Goal: Task Accomplishment & Management: Complete application form

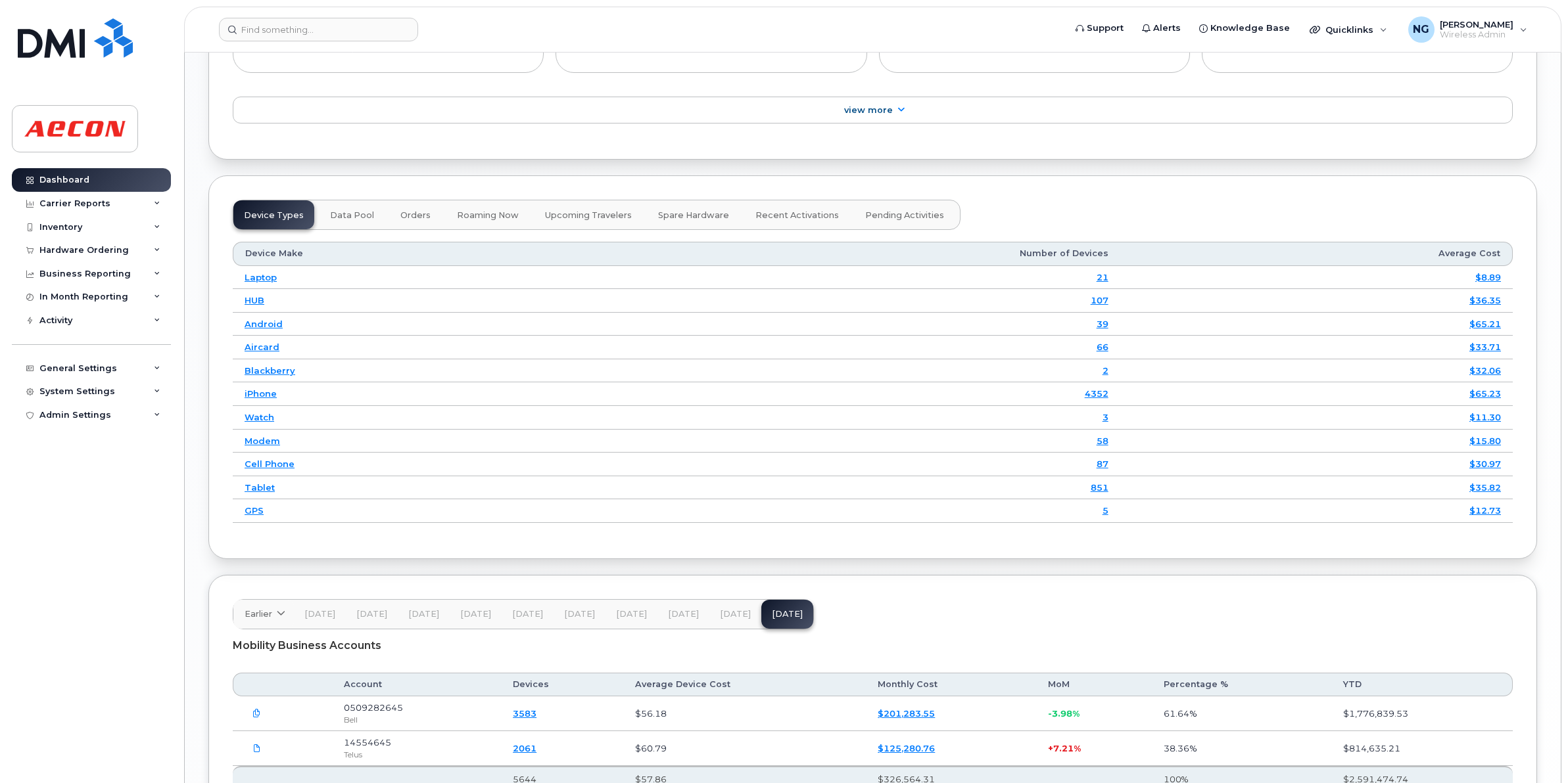
scroll to position [1282, 0]
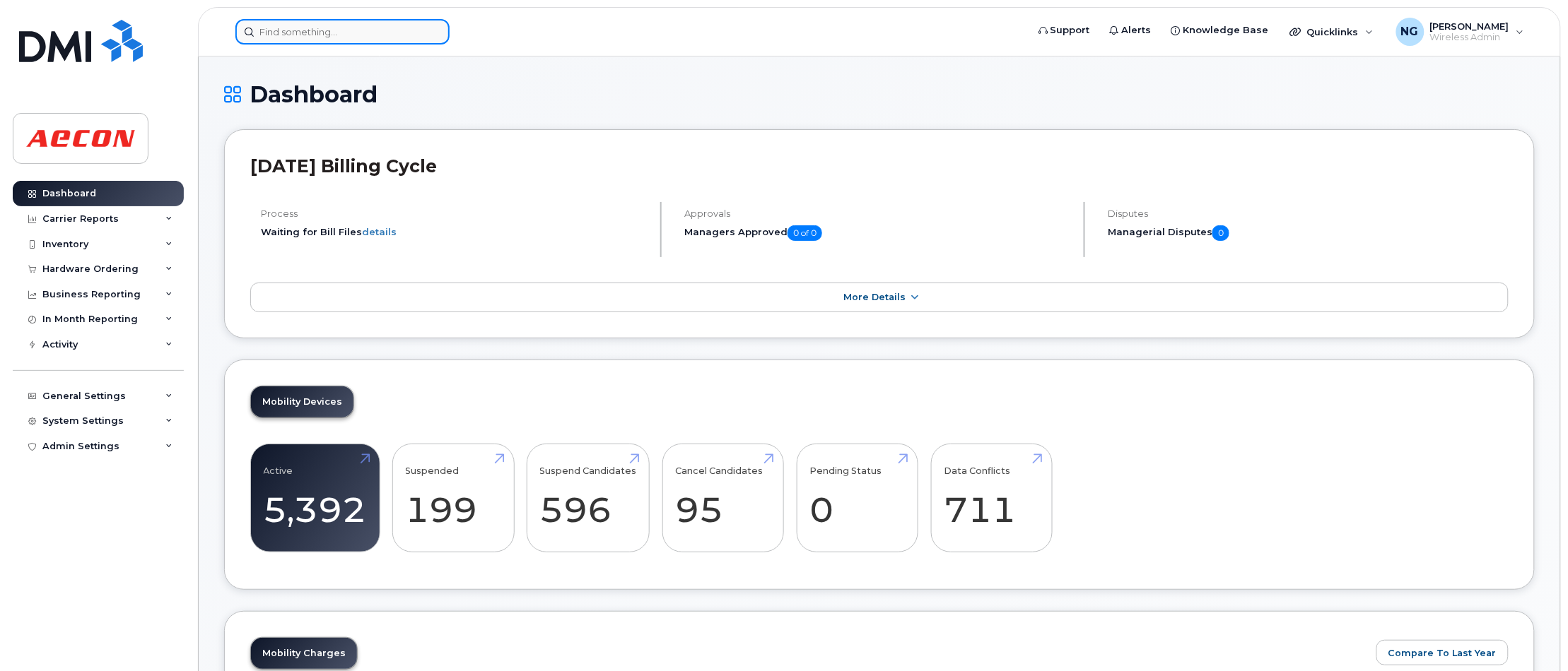
click at [303, 29] on input at bounding box center [342, 32] width 214 height 26
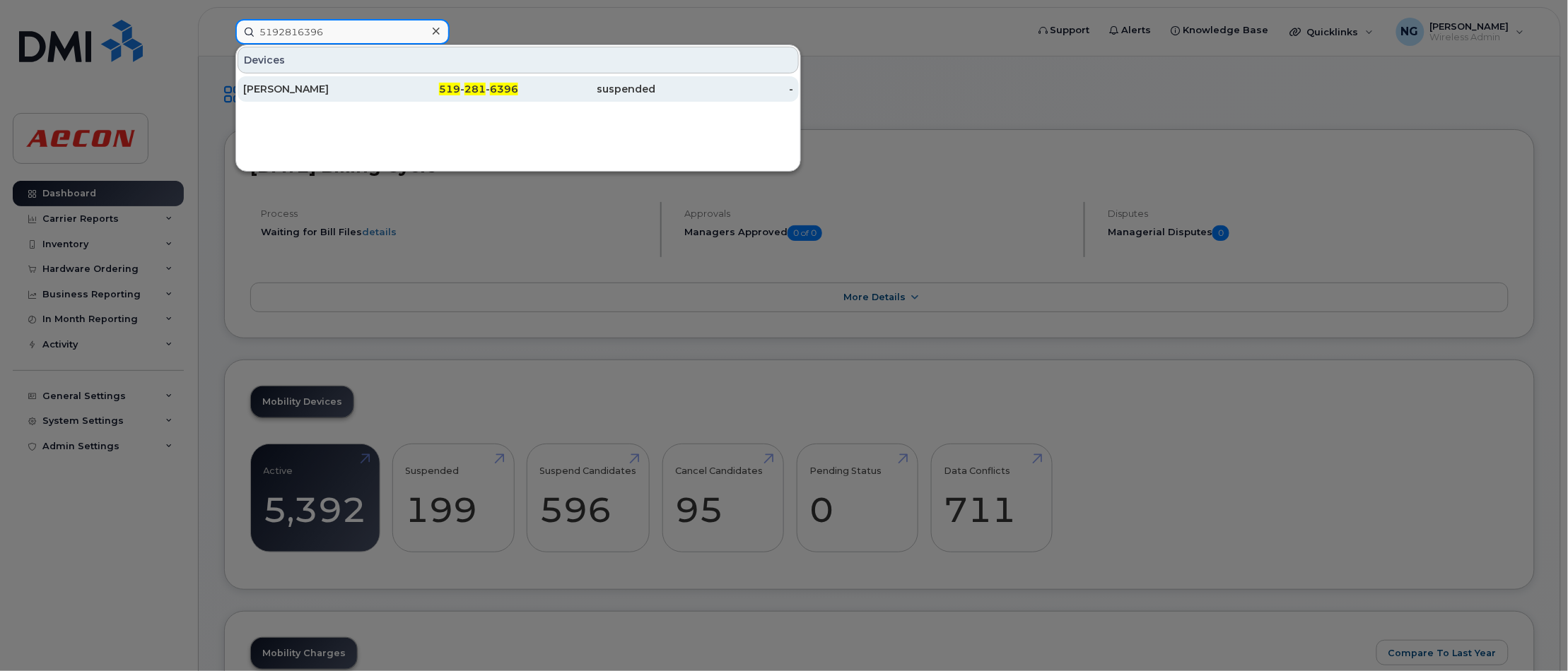
type input "5192816396"
click at [475, 88] on span "281" at bounding box center [475, 89] width 21 height 13
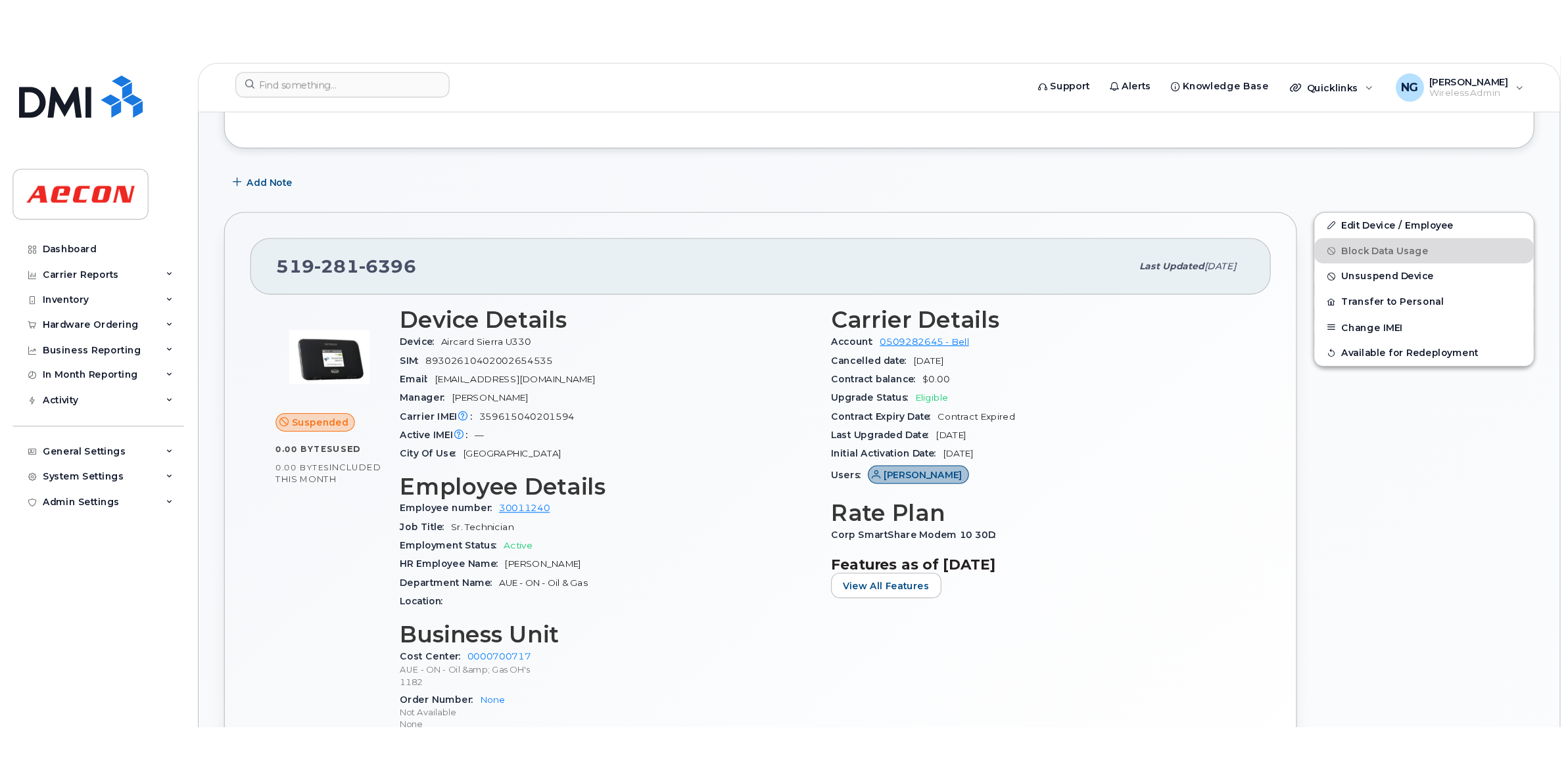
scroll to position [328, 0]
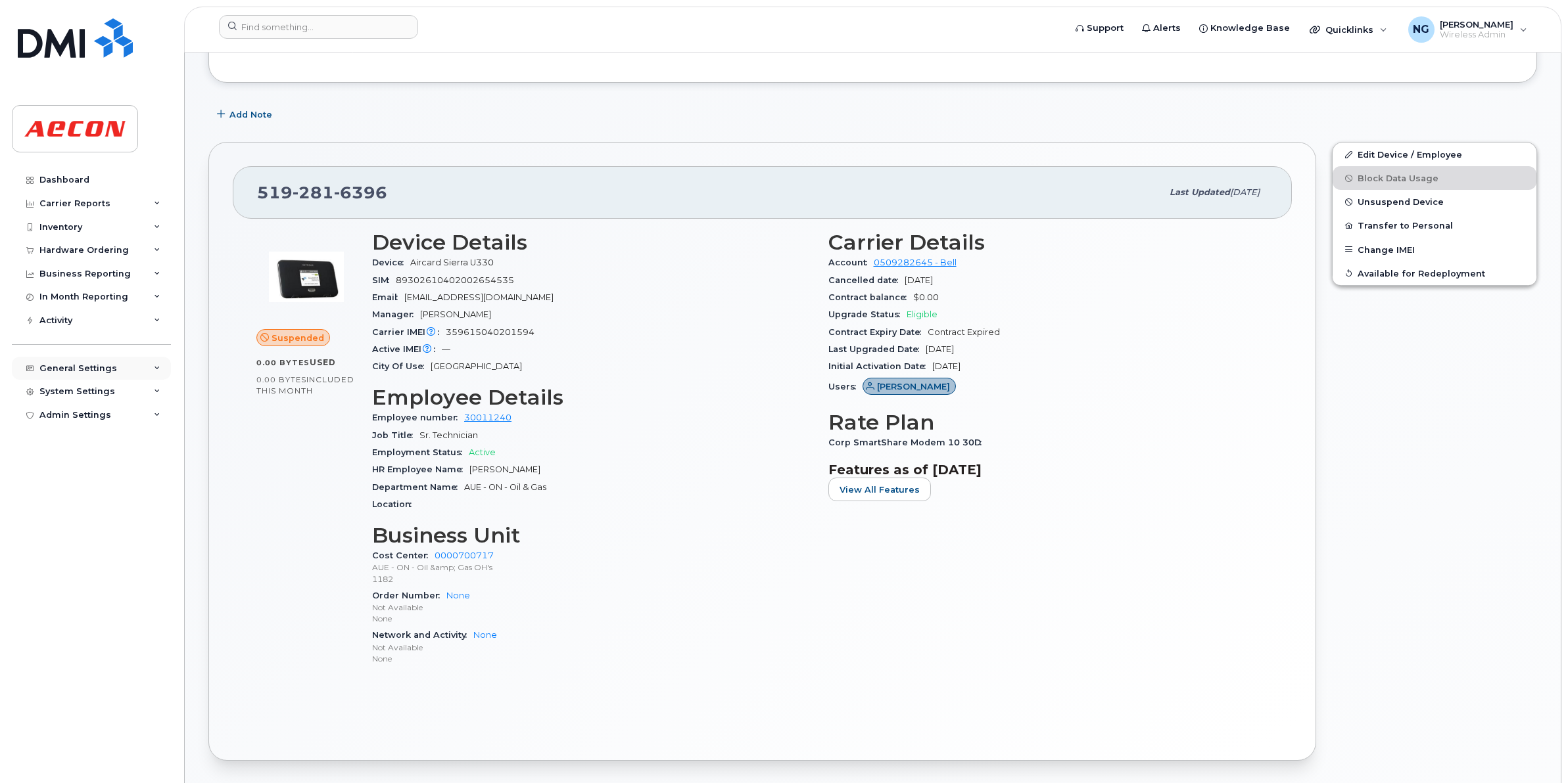
click at [86, 373] on div "General Settings" at bounding box center [78, 368] width 78 height 11
click at [83, 369] on div "General Settings" at bounding box center [78, 368] width 78 height 11
click at [77, 397] on div "System Settings" at bounding box center [77, 392] width 76 height 11
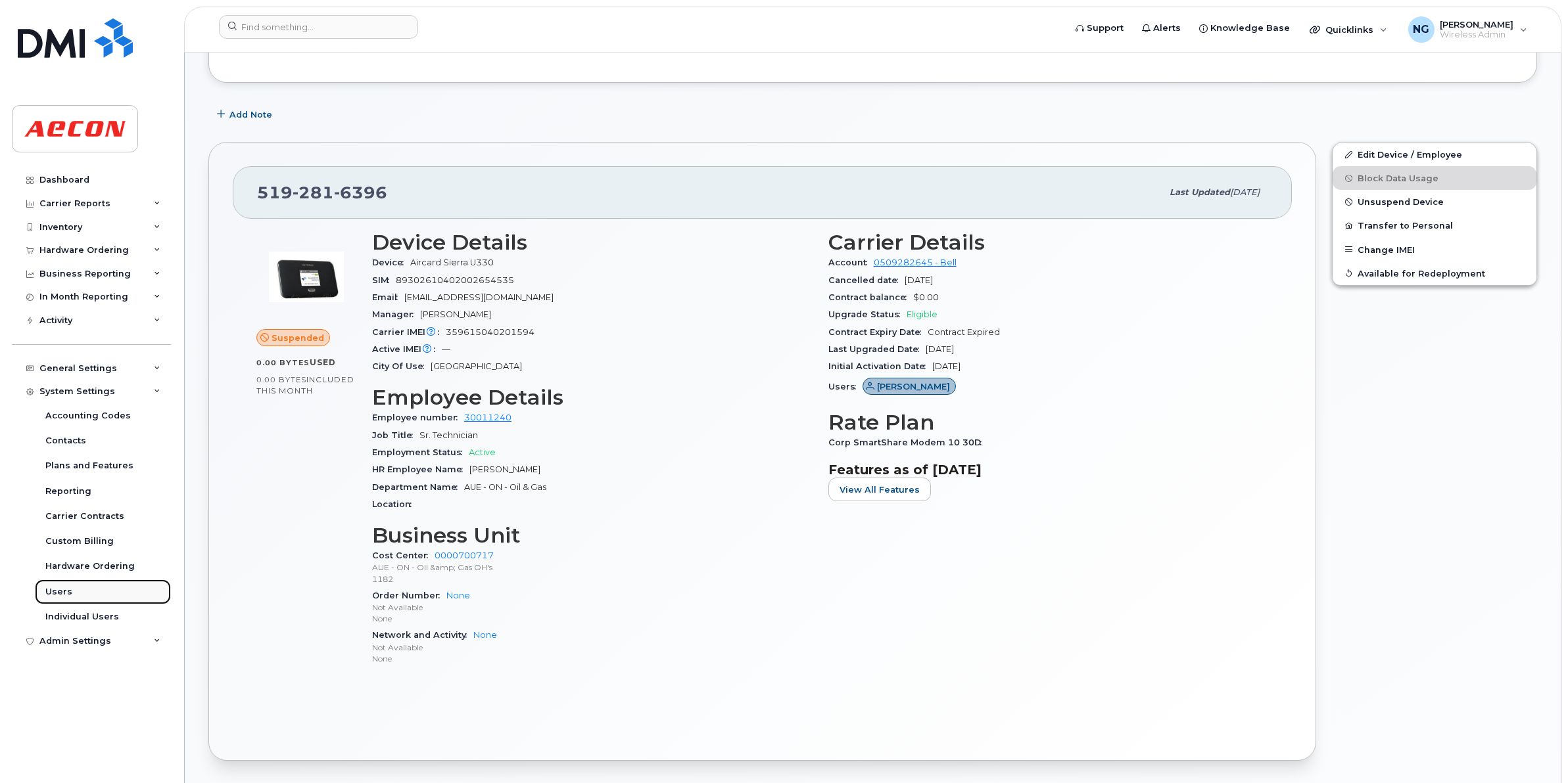
click at [67, 592] on div "Users" at bounding box center [59, 592] width 27 height 12
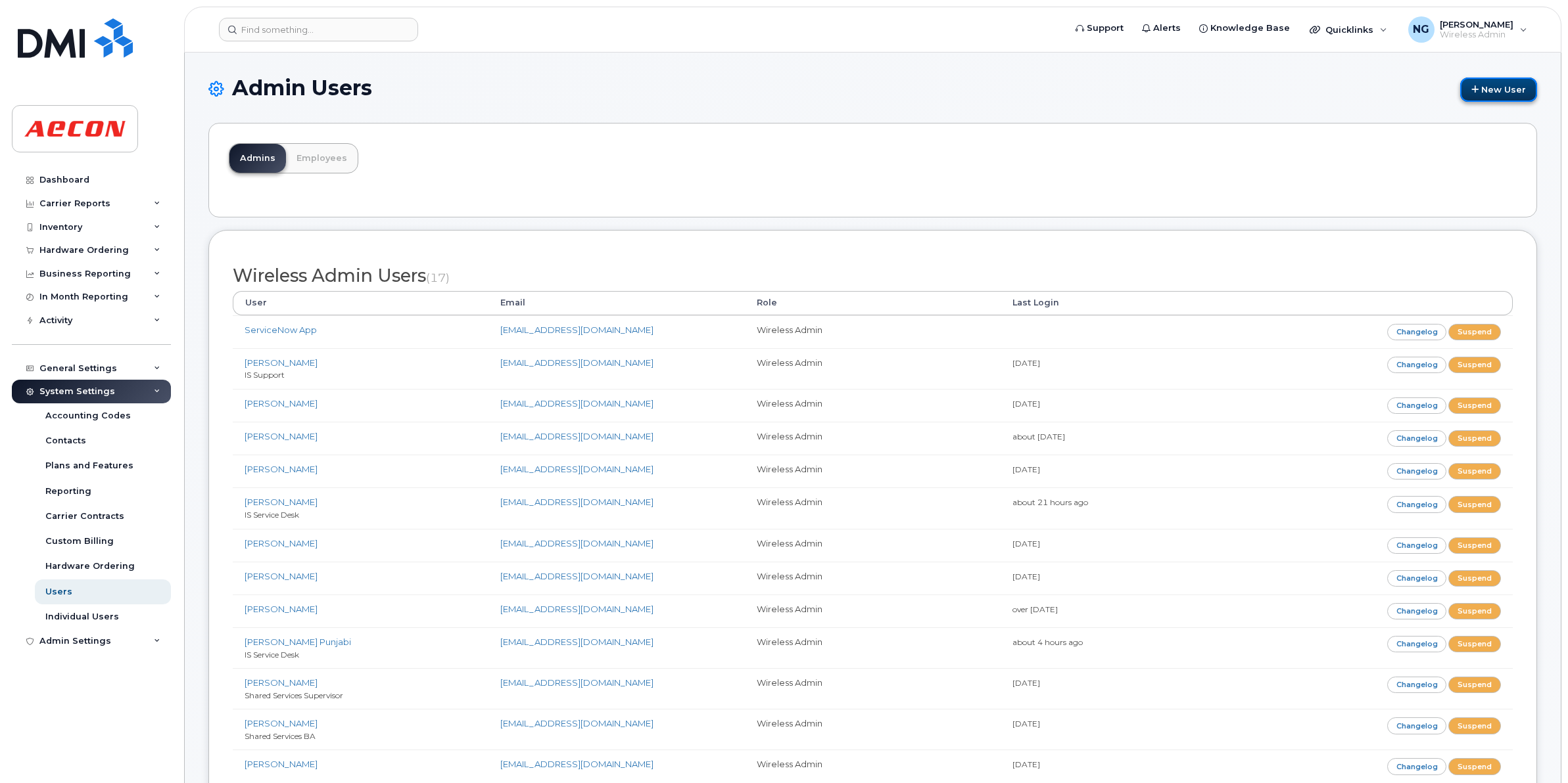
click at [1497, 89] on link "New User" at bounding box center [1499, 90] width 77 height 25
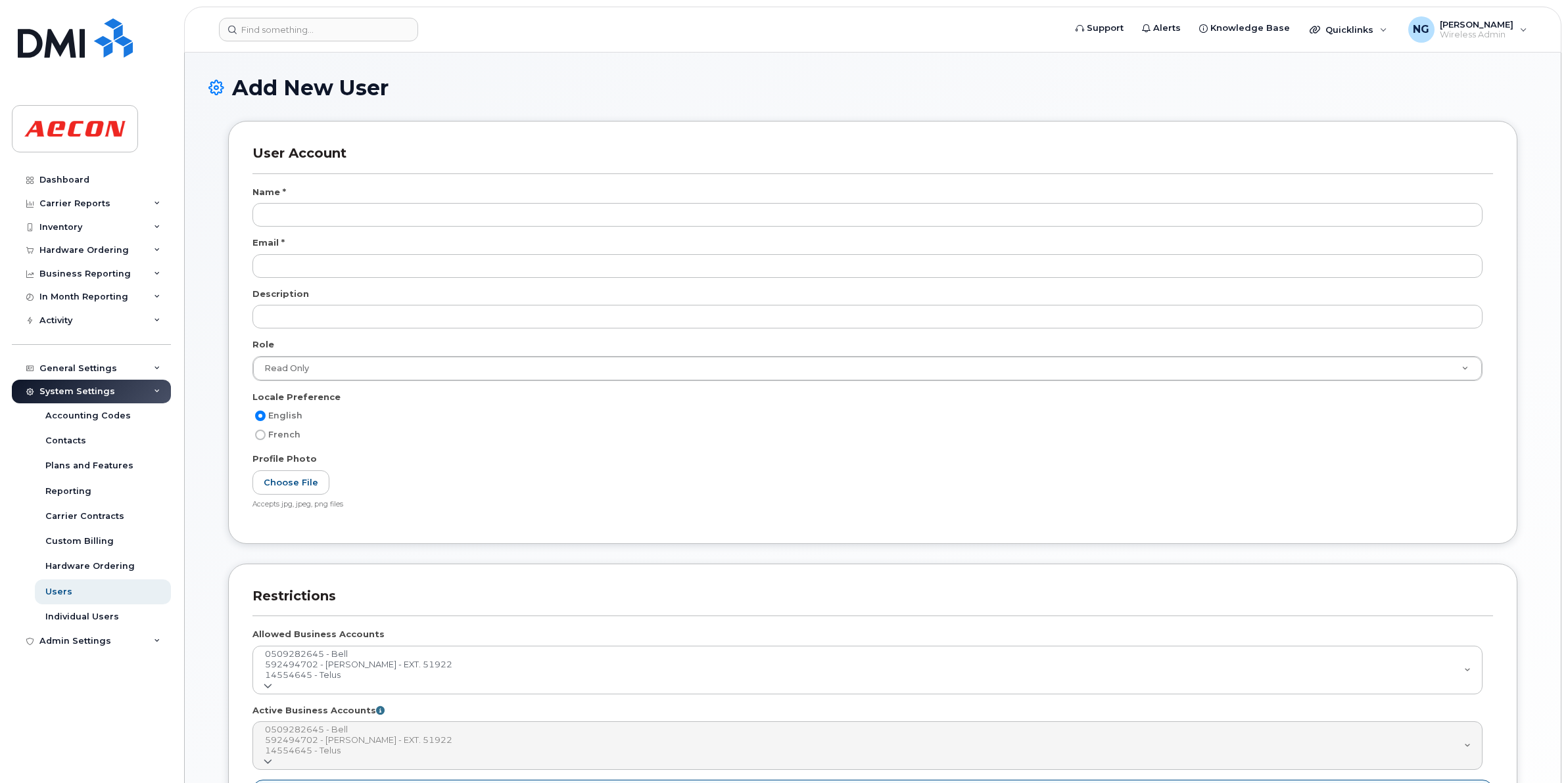
select select
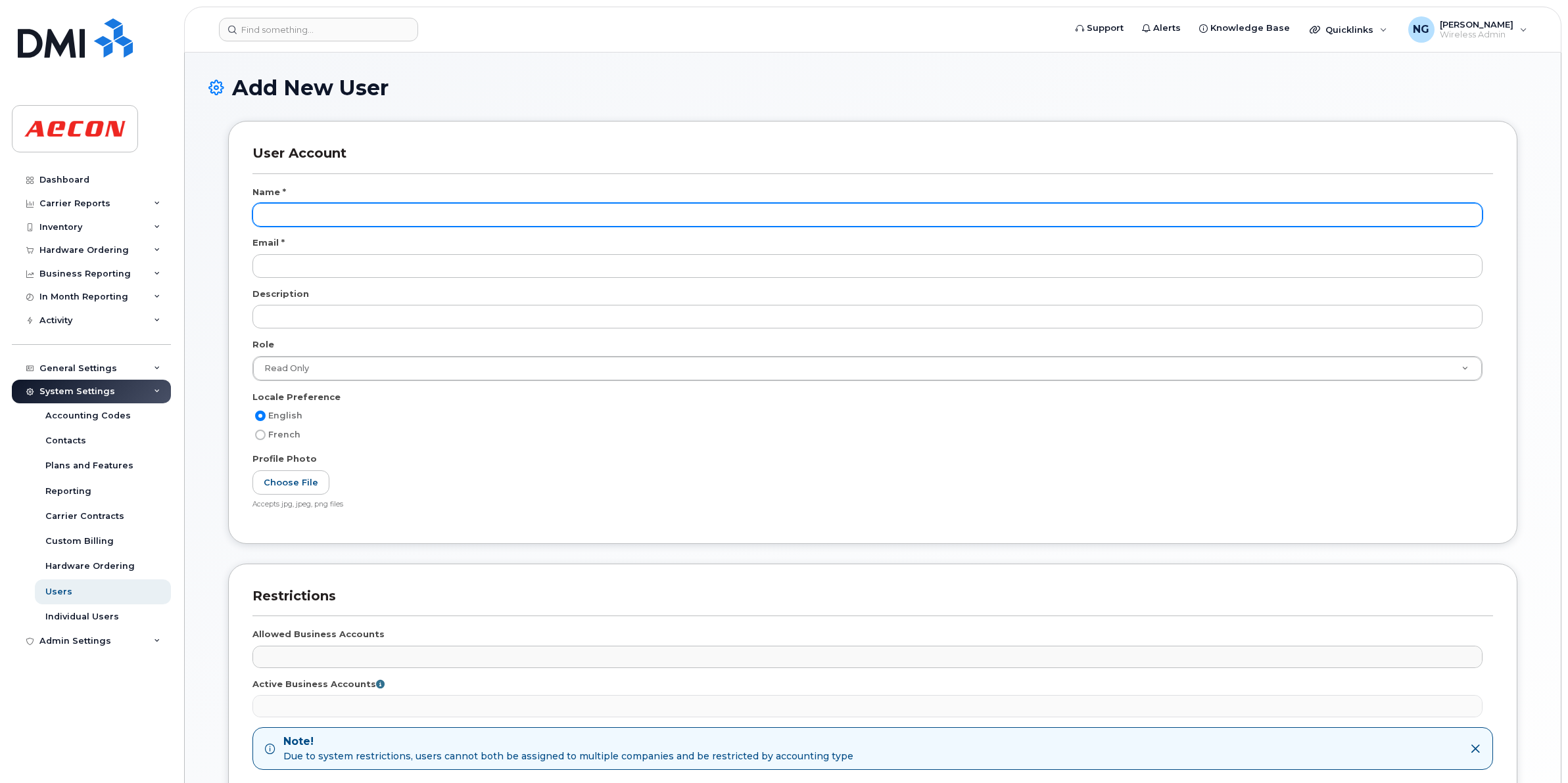
click at [304, 215] on input "text" at bounding box center [867, 215] width 1230 height 24
paste input "Ana Routramourti"
type input "Ana Routramourti"
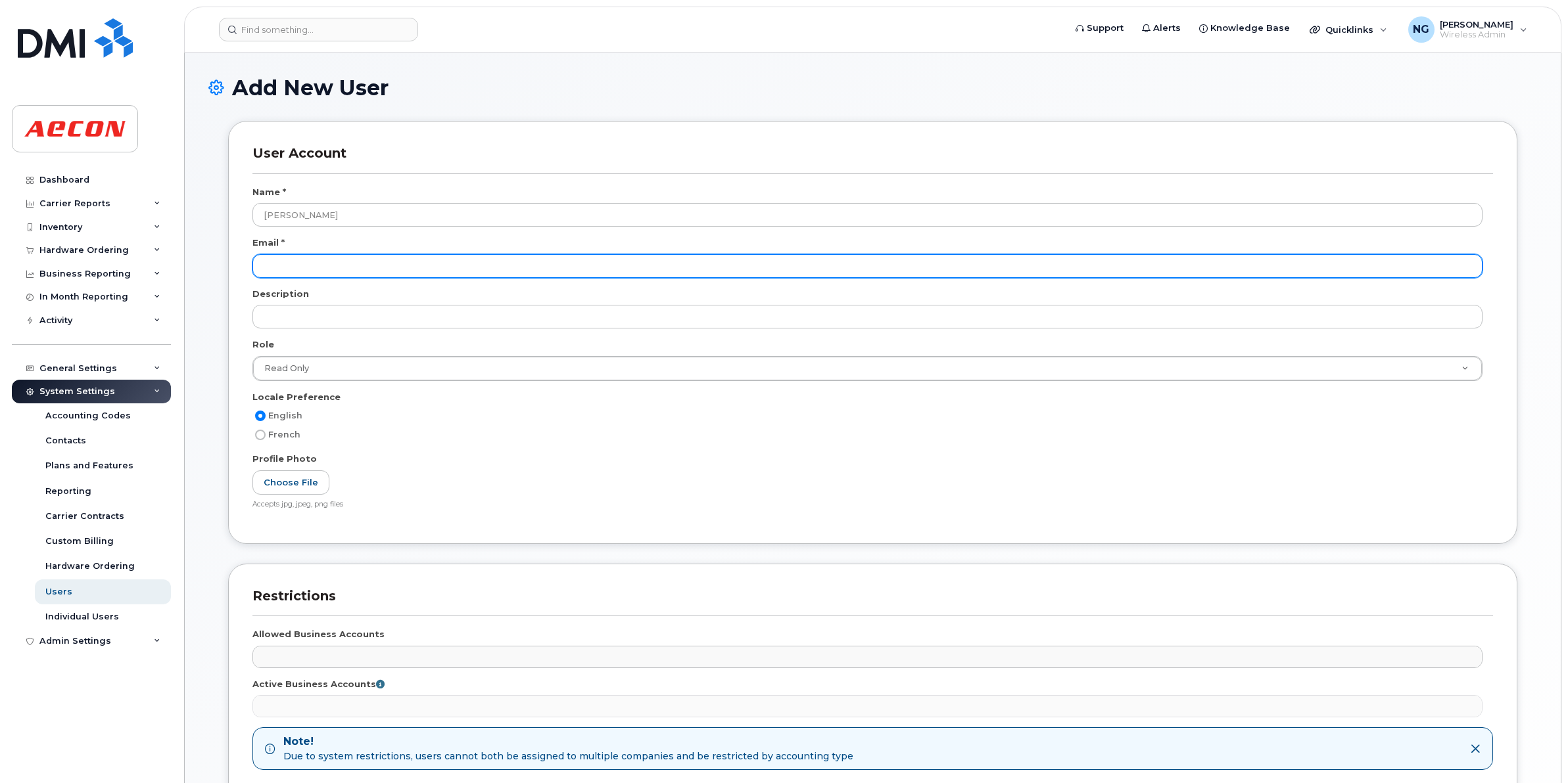
click at [317, 263] on input "email" at bounding box center [867, 266] width 1230 height 24
paste input "aroutramourti@aecon.com"
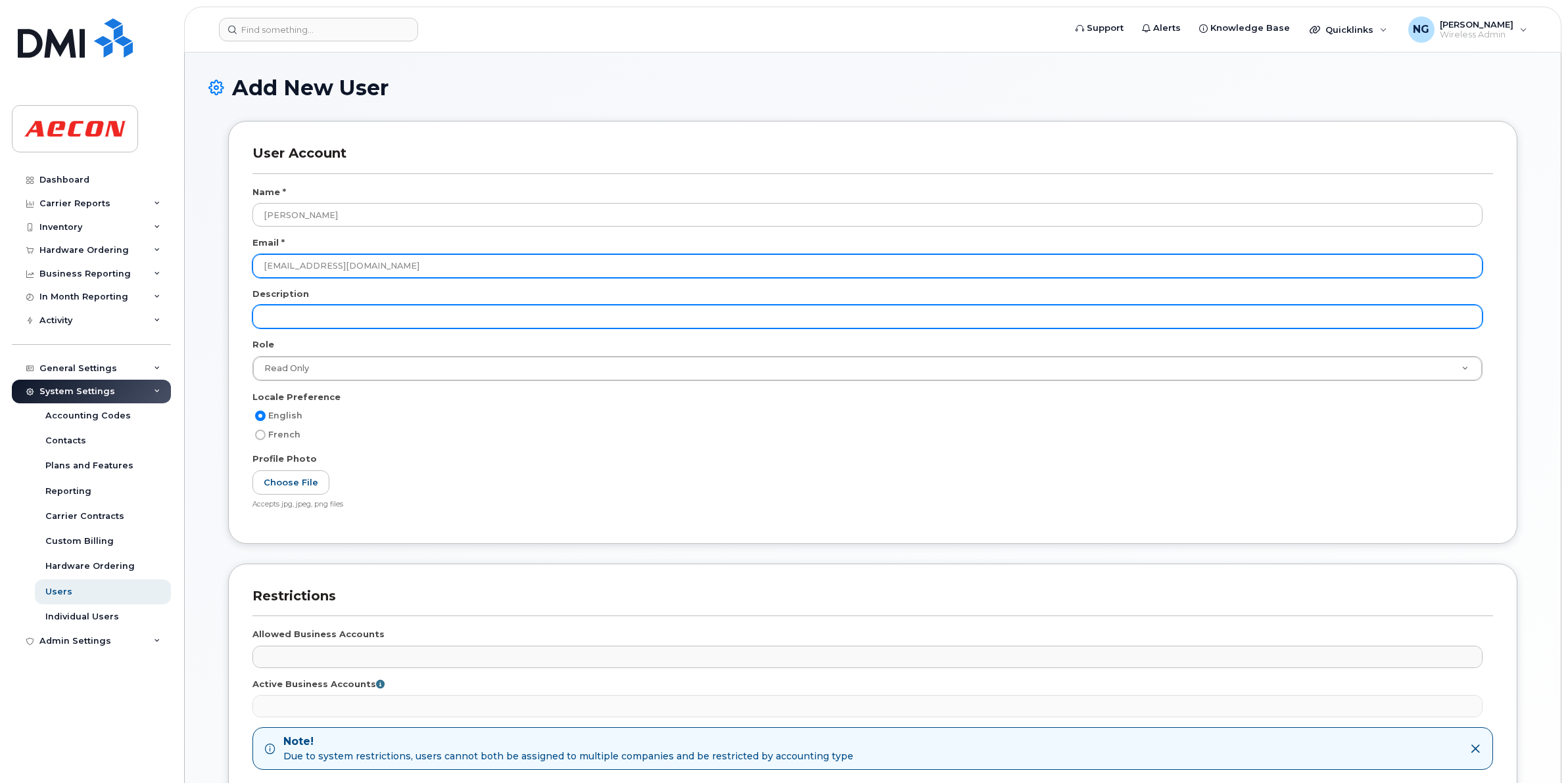
type input "[EMAIL_ADDRESS][DOMAIN_NAME]"
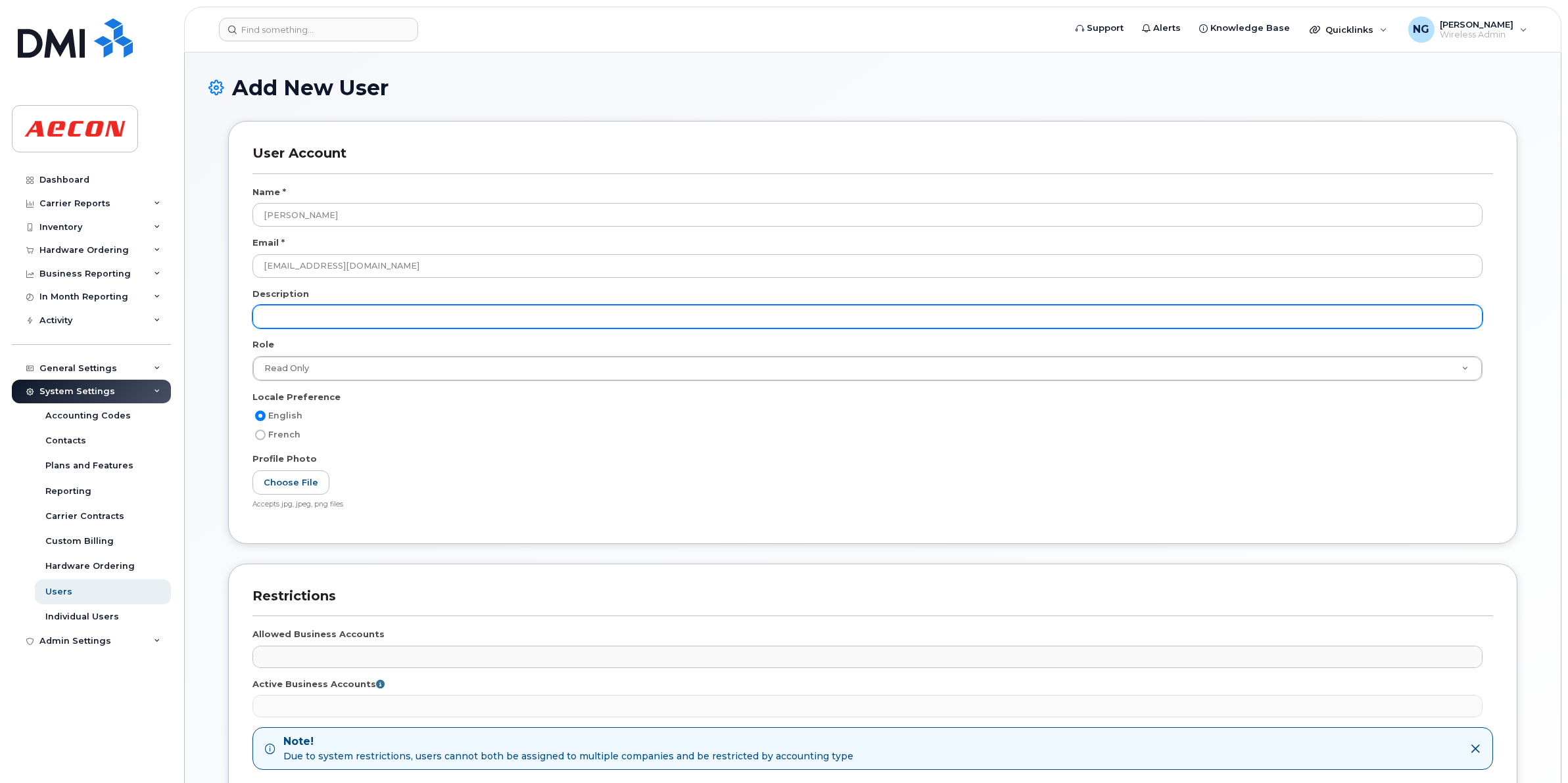
click at [322, 310] on input "text" at bounding box center [867, 317] width 1230 height 24
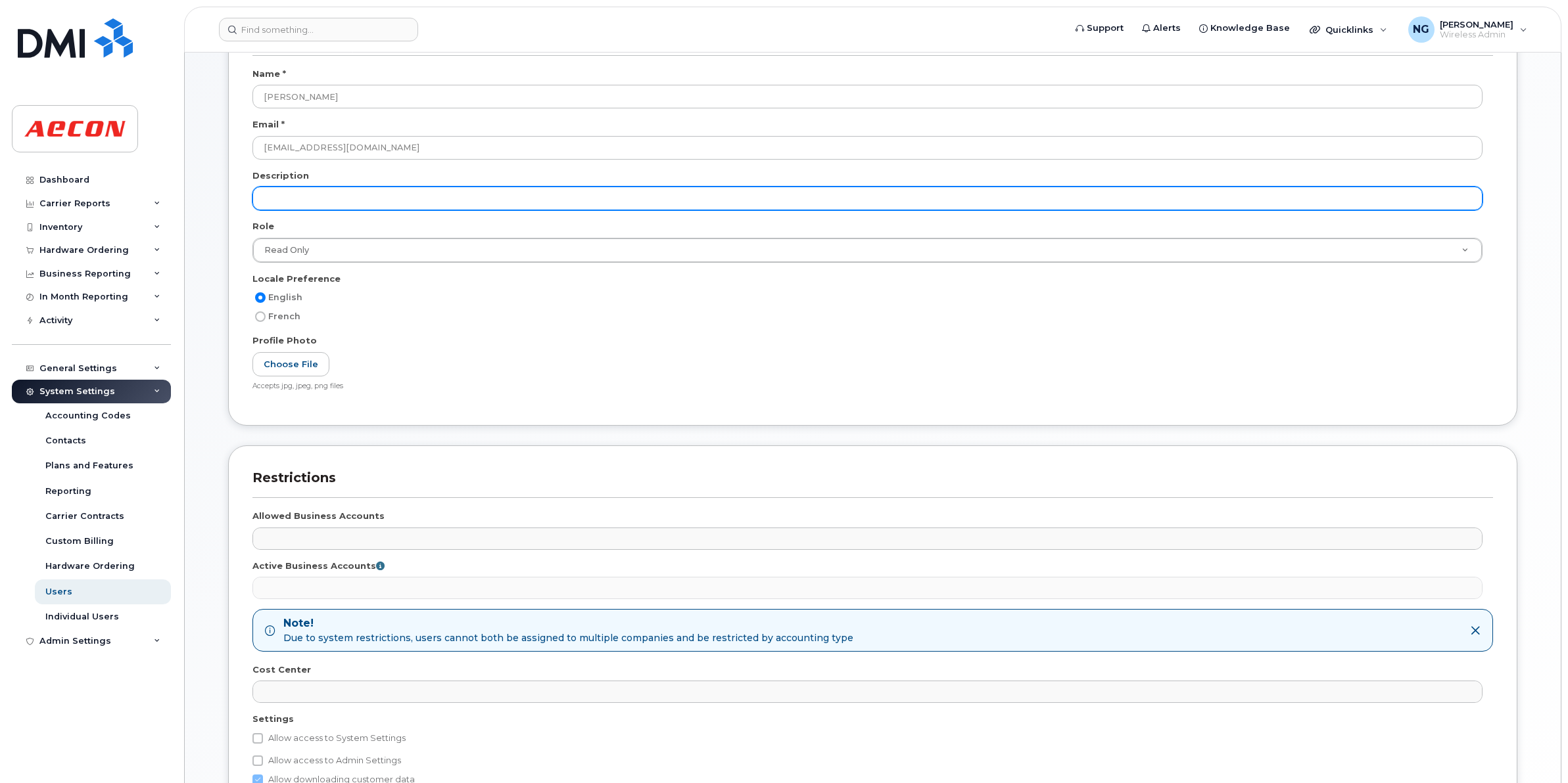
scroll to position [270, 0]
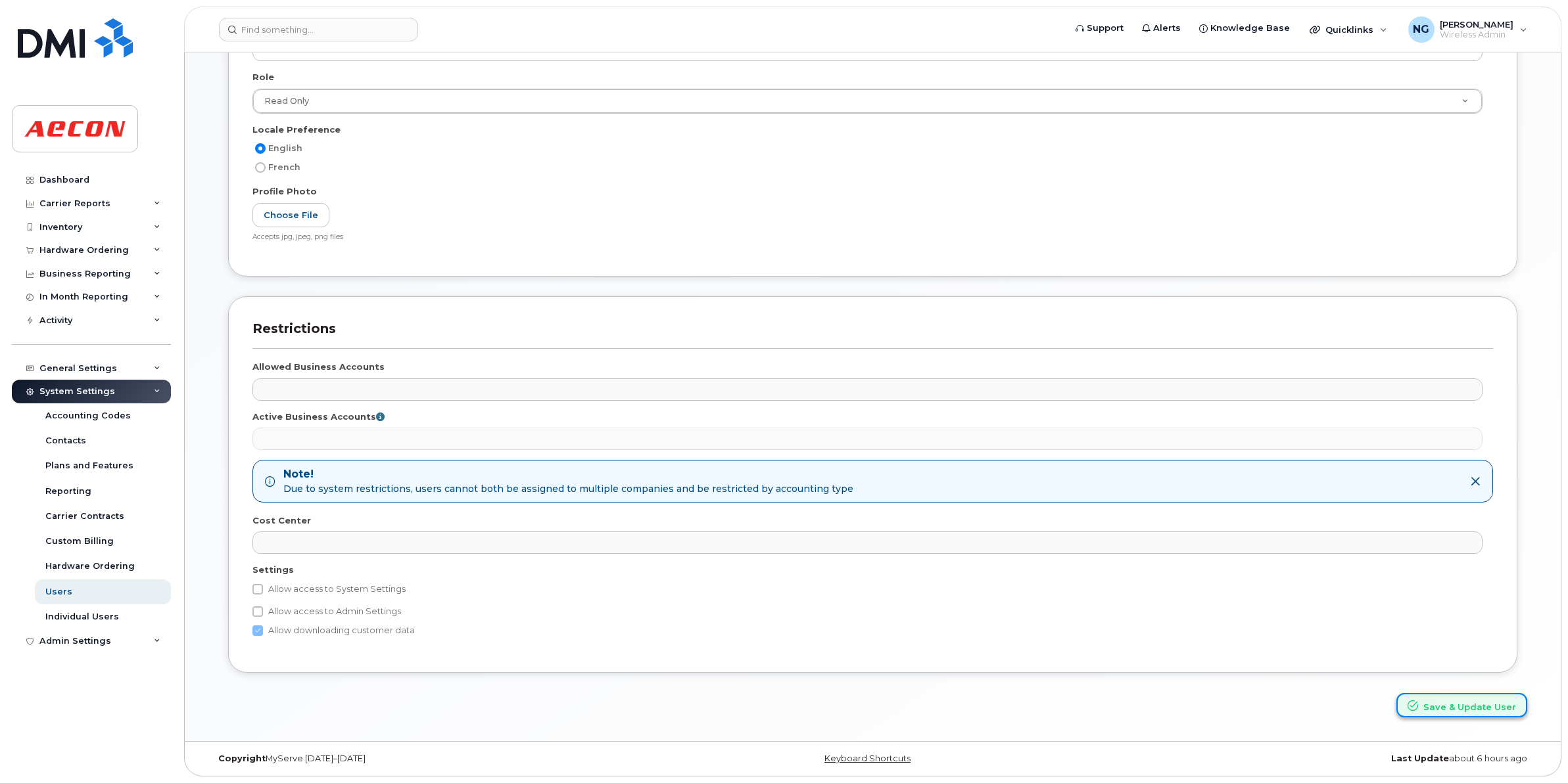
click at [1474, 704] on button "Save & Update User" at bounding box center [1462, 705] width 131 height 25
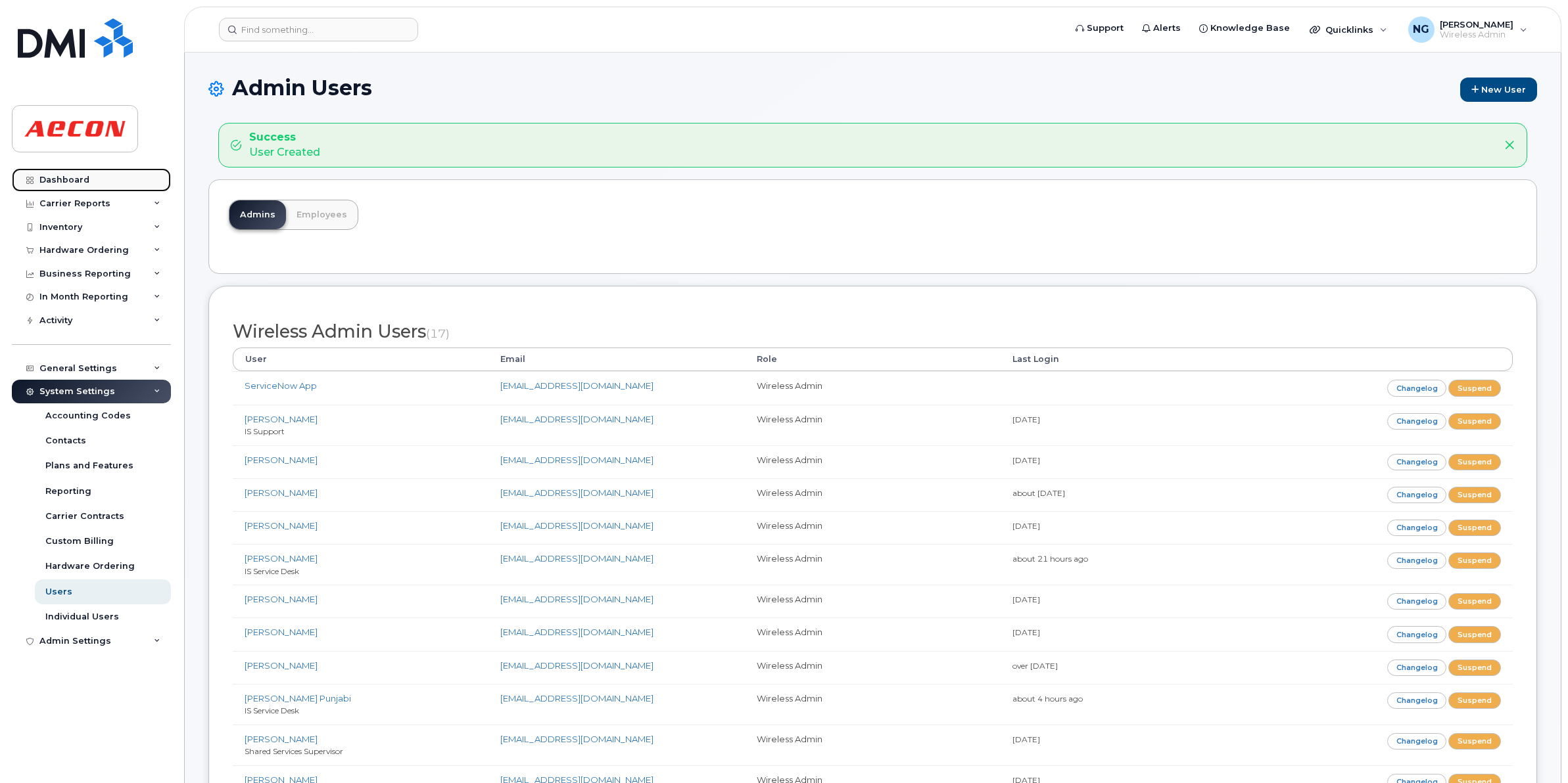
drag, startPoint x: 76, startPoint y: 176, endPoint x: 80, endPoint y: 181, distance: 6.4
click at [76, 176] on div "Dashboard" at bounding box center [64, 180] width 50 height 11
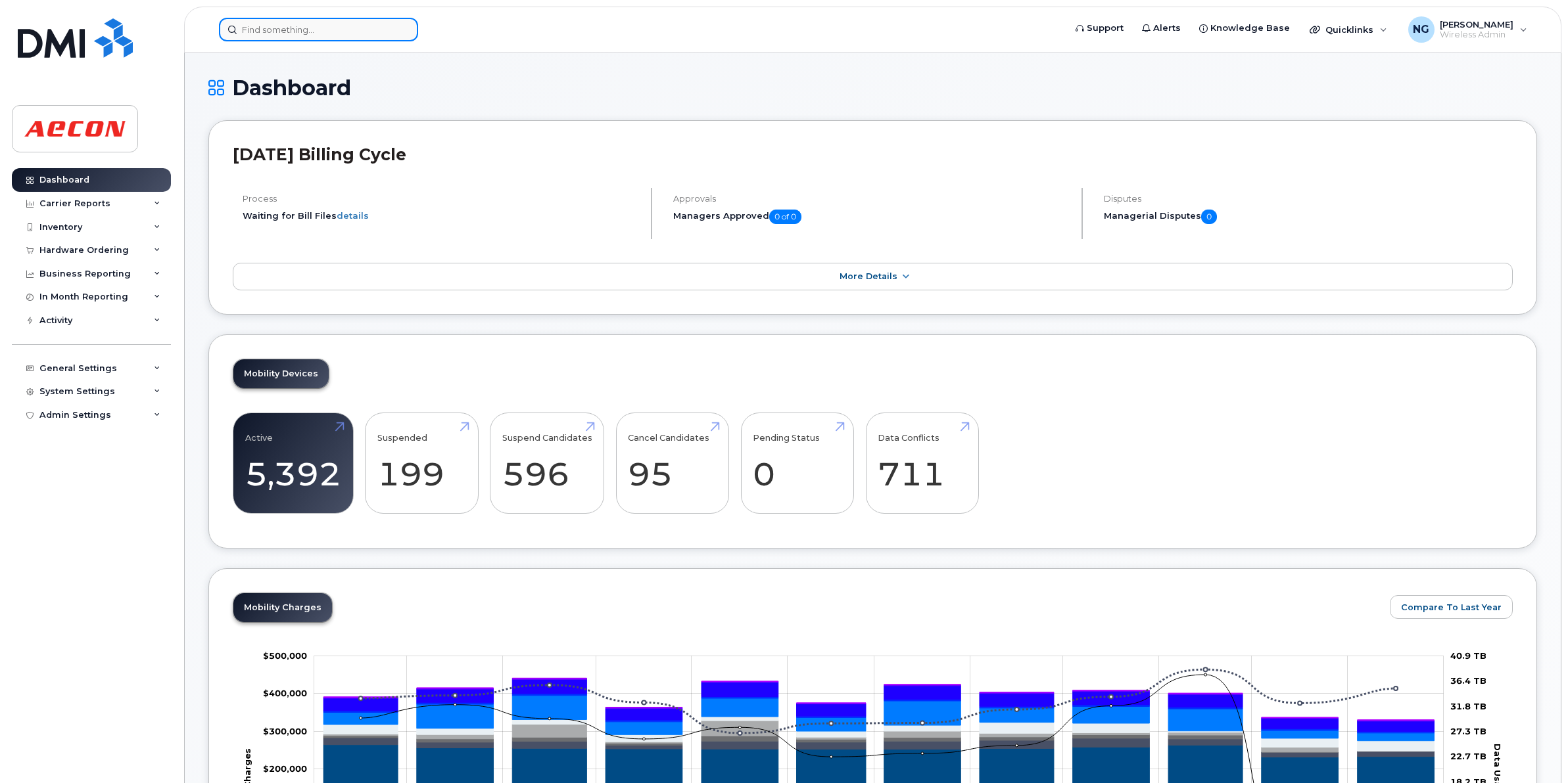
click at [320, 32] on input at bounding box center [318, 29] width 199 height 24
